Goal: Task Accomplishment & Management: Use online tool/utility

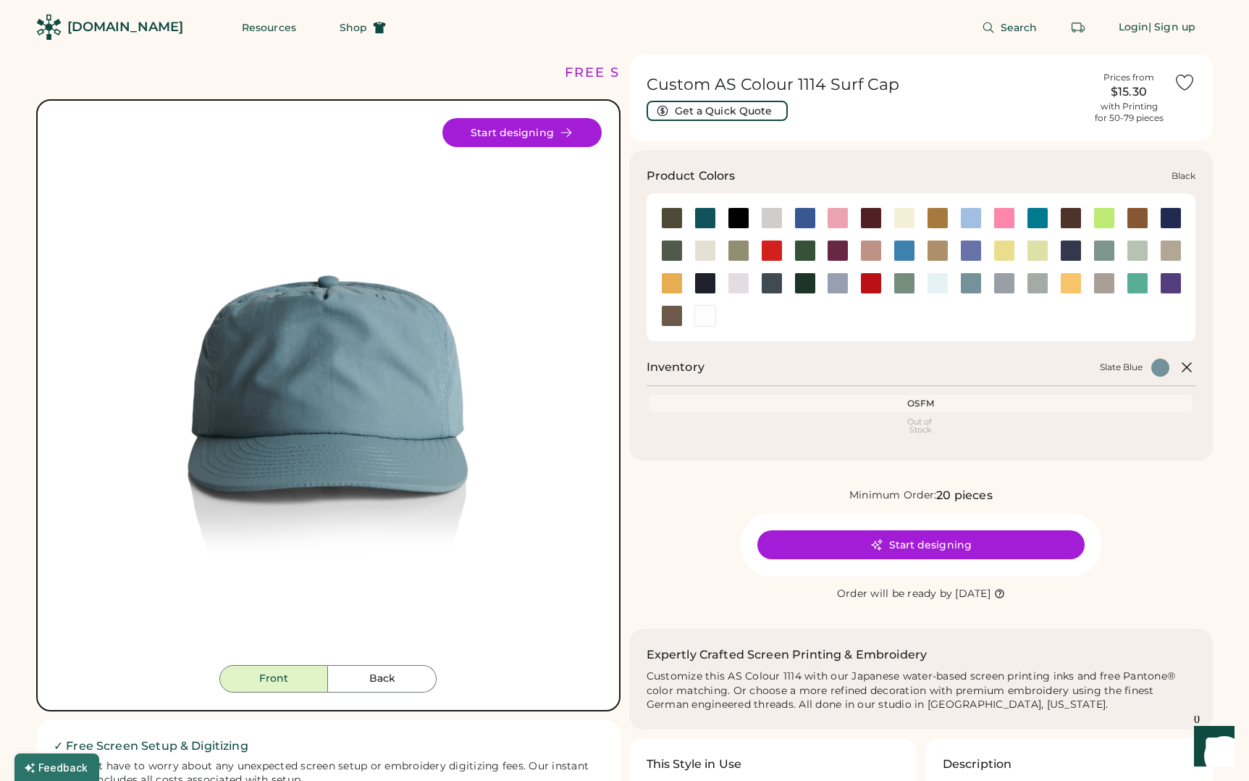
click at [734, 216] on div at bounding box center [739, 218] width 22 height 22
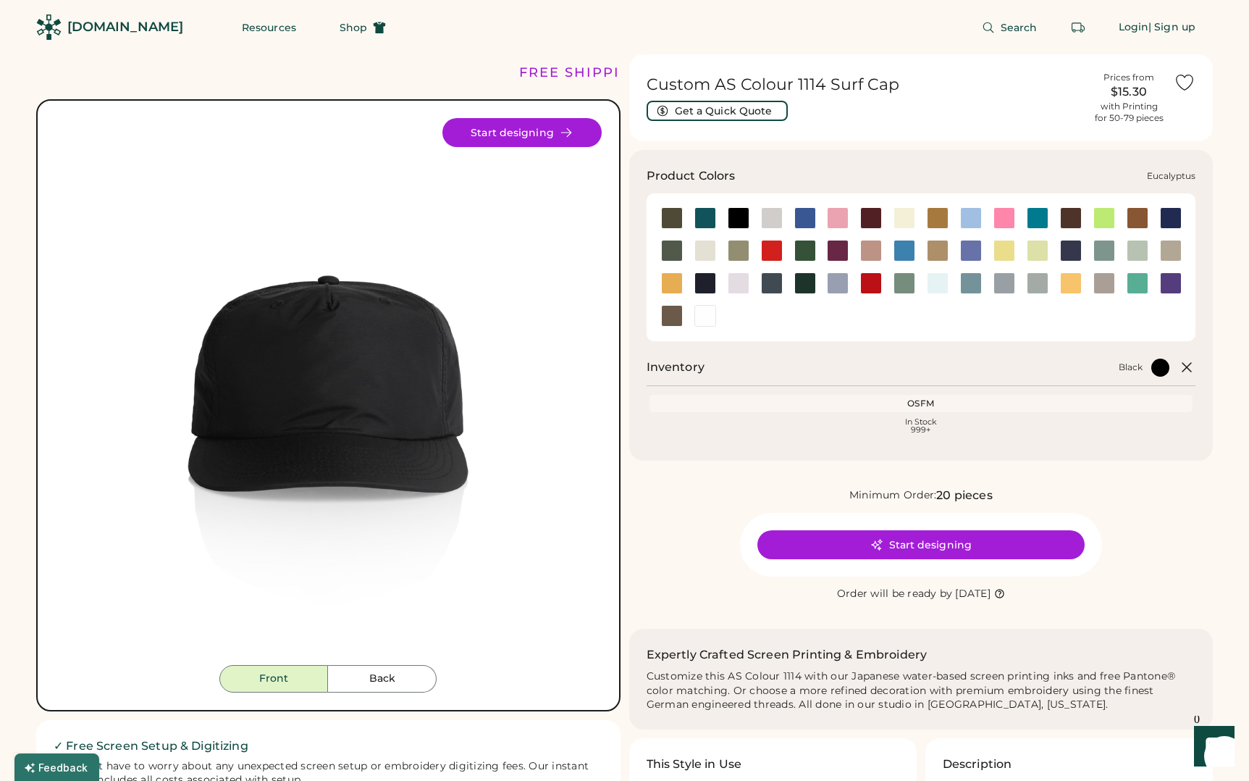
click at [731, 245] on div at bounding box center [739, 251] width 22 height 22
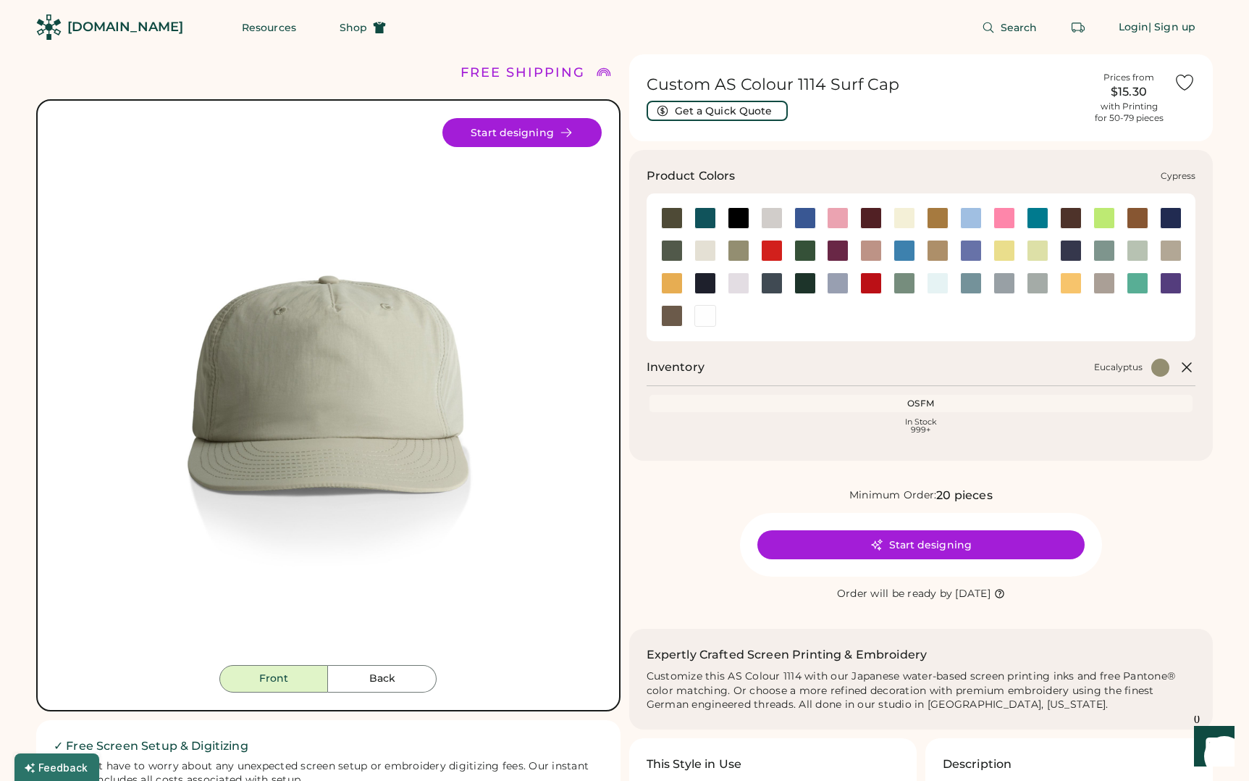
click at [671, 250] on div at bounding box center [672, 251] width 22 height 22
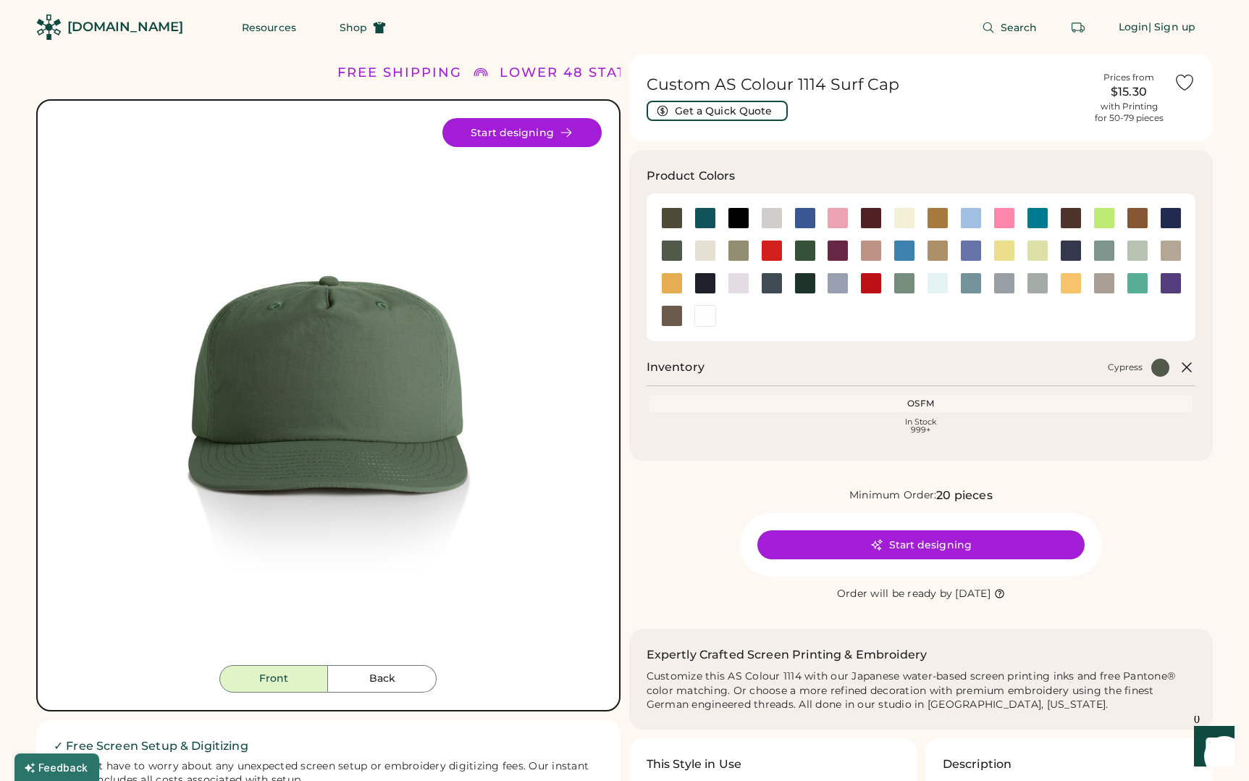
click at [935, 400] on div "OSFM" at bounding box center [921, 404] width 538 height 12
click at [941, 540] on button "Start designing" at bounding box center [920, 544] width 327 height 29
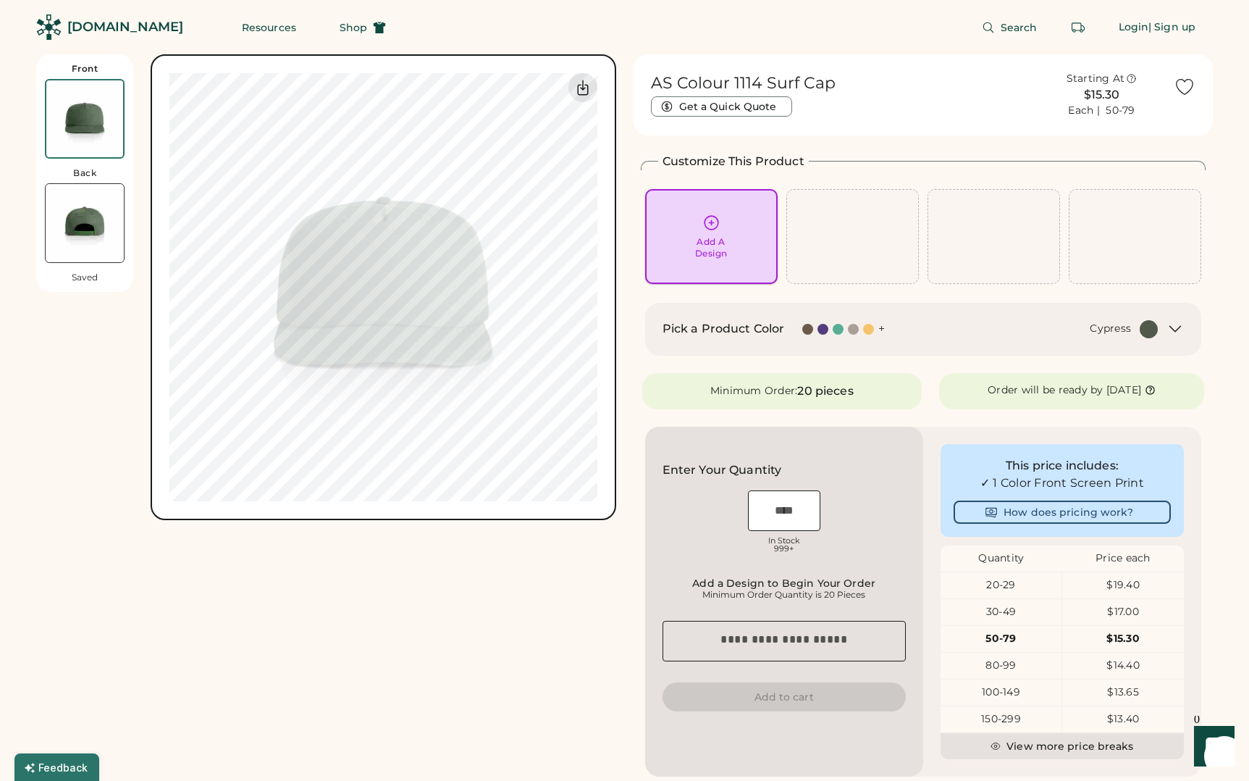
click at [717, 236] on div "Add A Design" at bounding box center [711, 247] width 33 height 23
